Goal: Communication & Community: Answer question/provide support

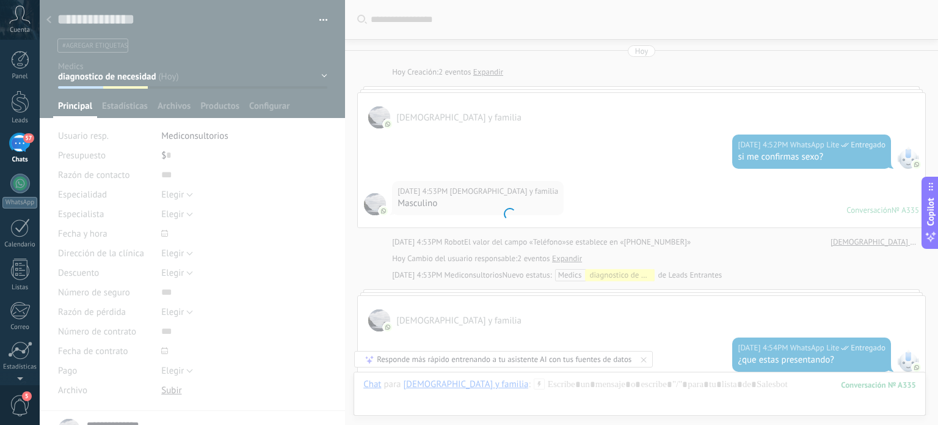
scroll to position [18, 0]
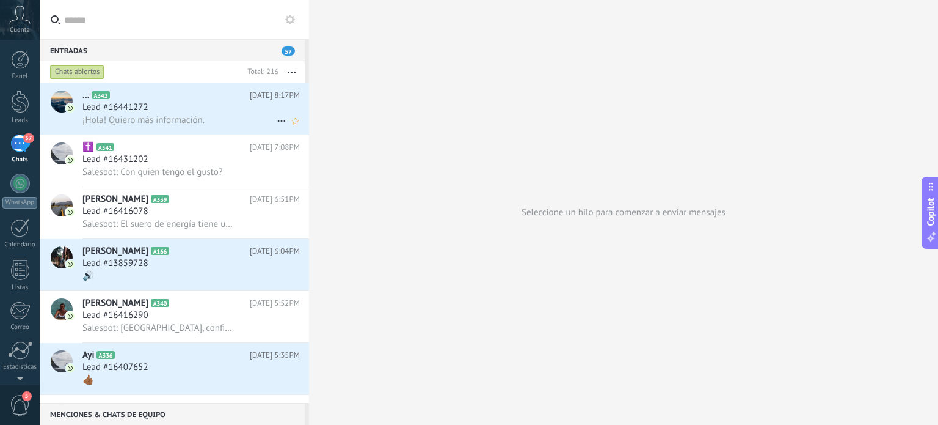
click at [126, 106] on span "Lead #16441272" at bounding box center [115, 107] width 66 height 12
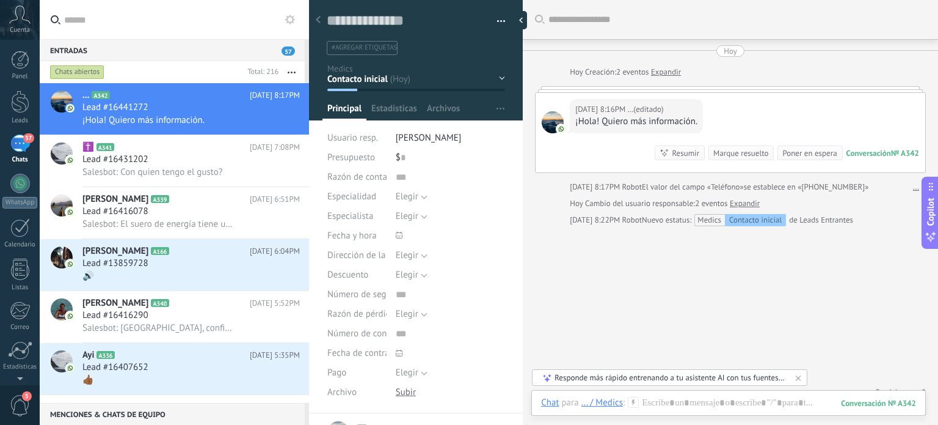
click at [664, 75] on link "Expandir" at bounding box center [666, 72] width 30 height 12
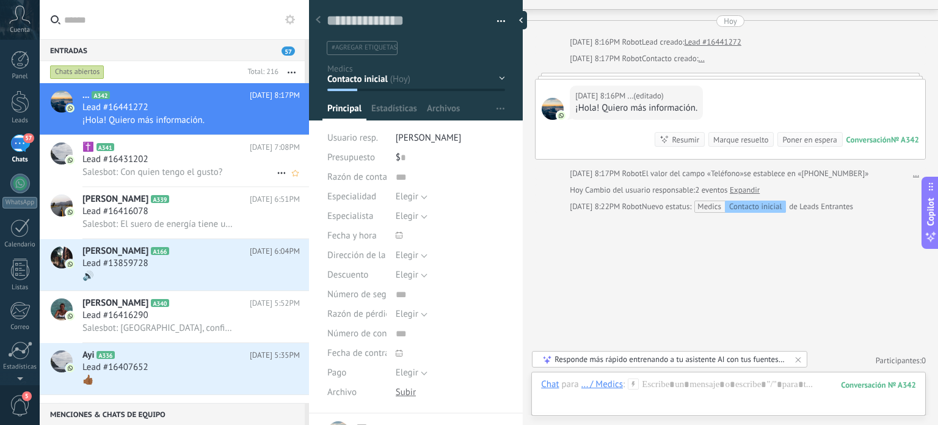
click at [207, 172] on span "Salesbot: Con quien tengo el gusto?" at bounding box center [152, 172] width 140 height 12
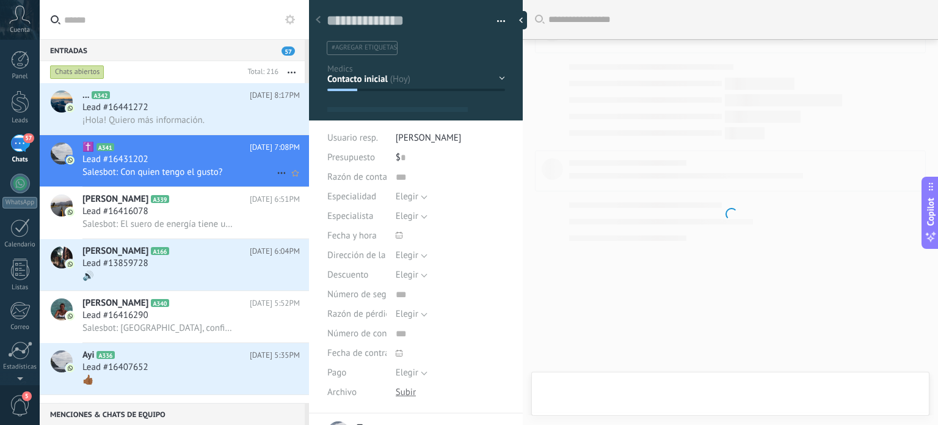
type textarea "**********"
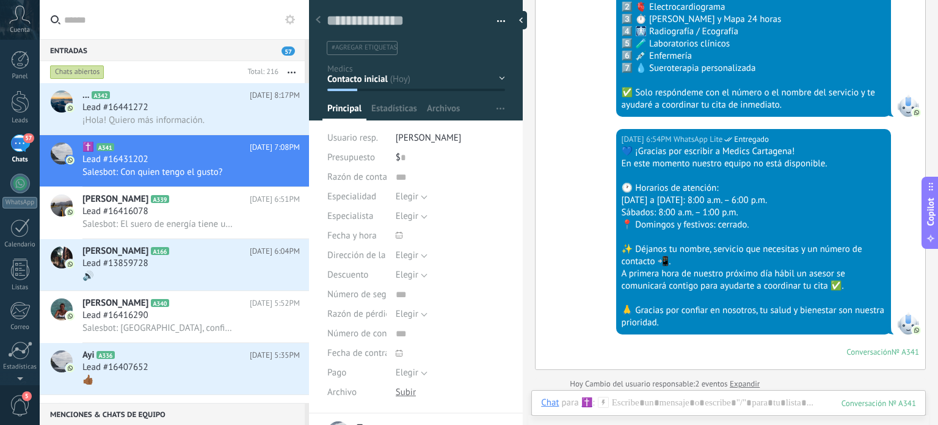
scroll to position [252, 0]
